Goal: Information Seeking & Learning: Find specific fact

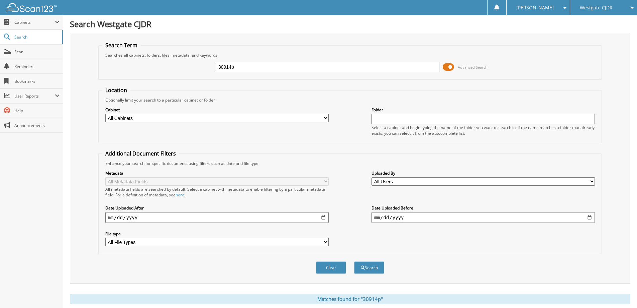
click at [259, 69] on input "30914p" at bounding box center [328, 67] width 224 height 10
type input "URR200A"
click at [354, 261] on button "Search" at bounding box center [369, 267] width 30 height 12
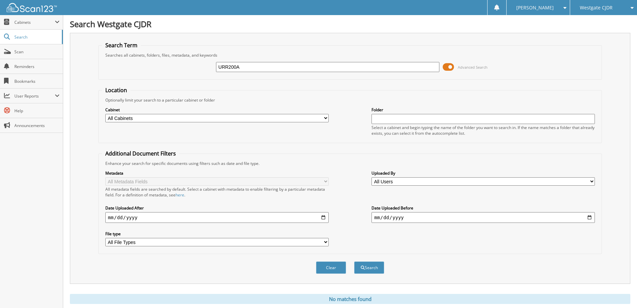
click at [595, 2] on div "Westgate CJDR" at bounding box center [604, 7] width 60 height 15
click at [19, 28] on span "Cabinets" at bounding box center [31, 22] width 63 height 14
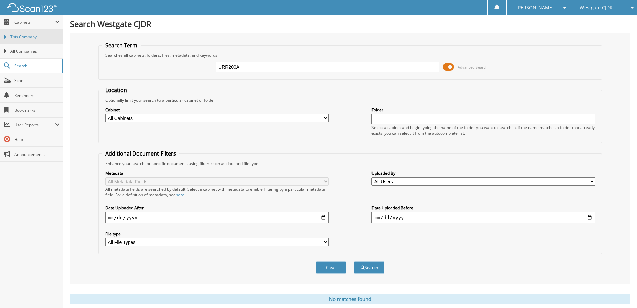
click at [20, 35] on span "This Company" at bounding box center [34, 37] width 49 height 6
